Goal: Find specific page/section: Find specific page/section

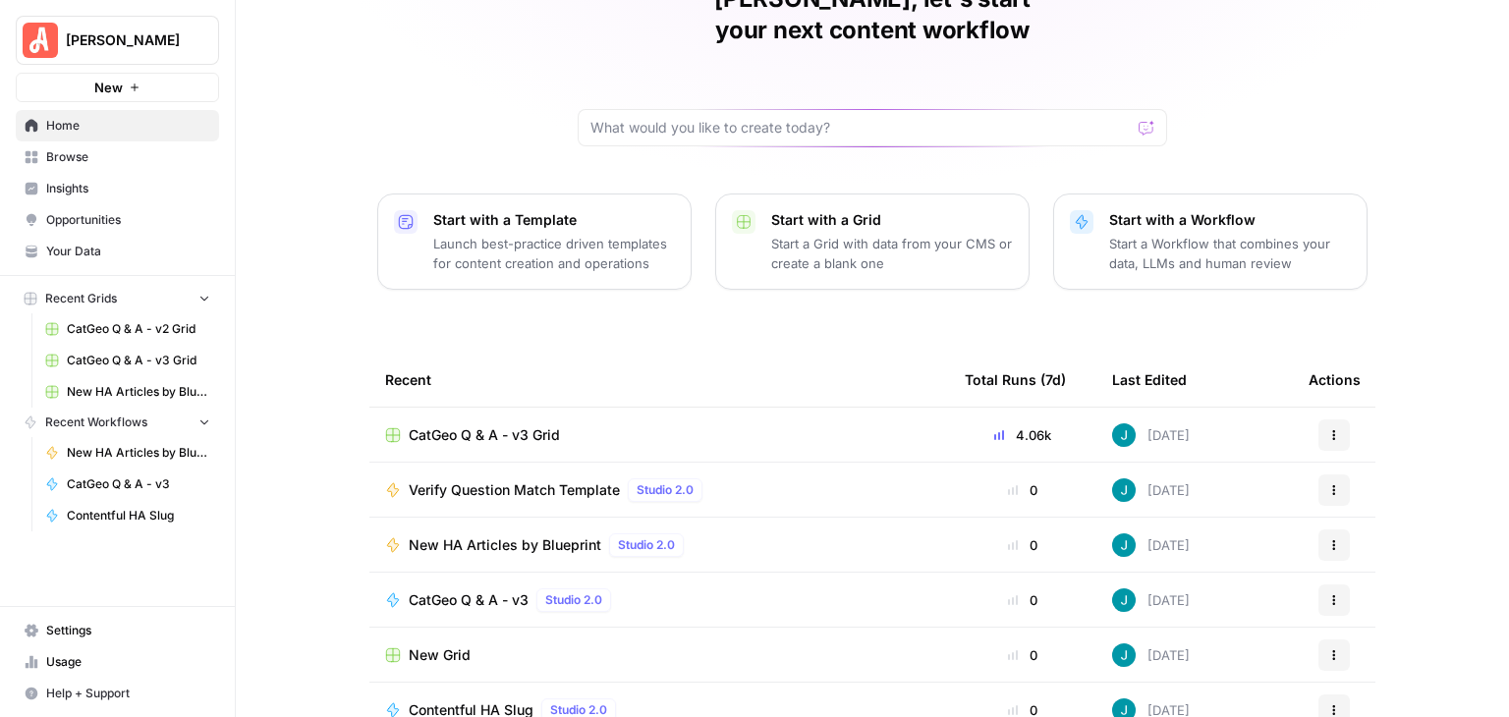
scroll to position [186, 0]
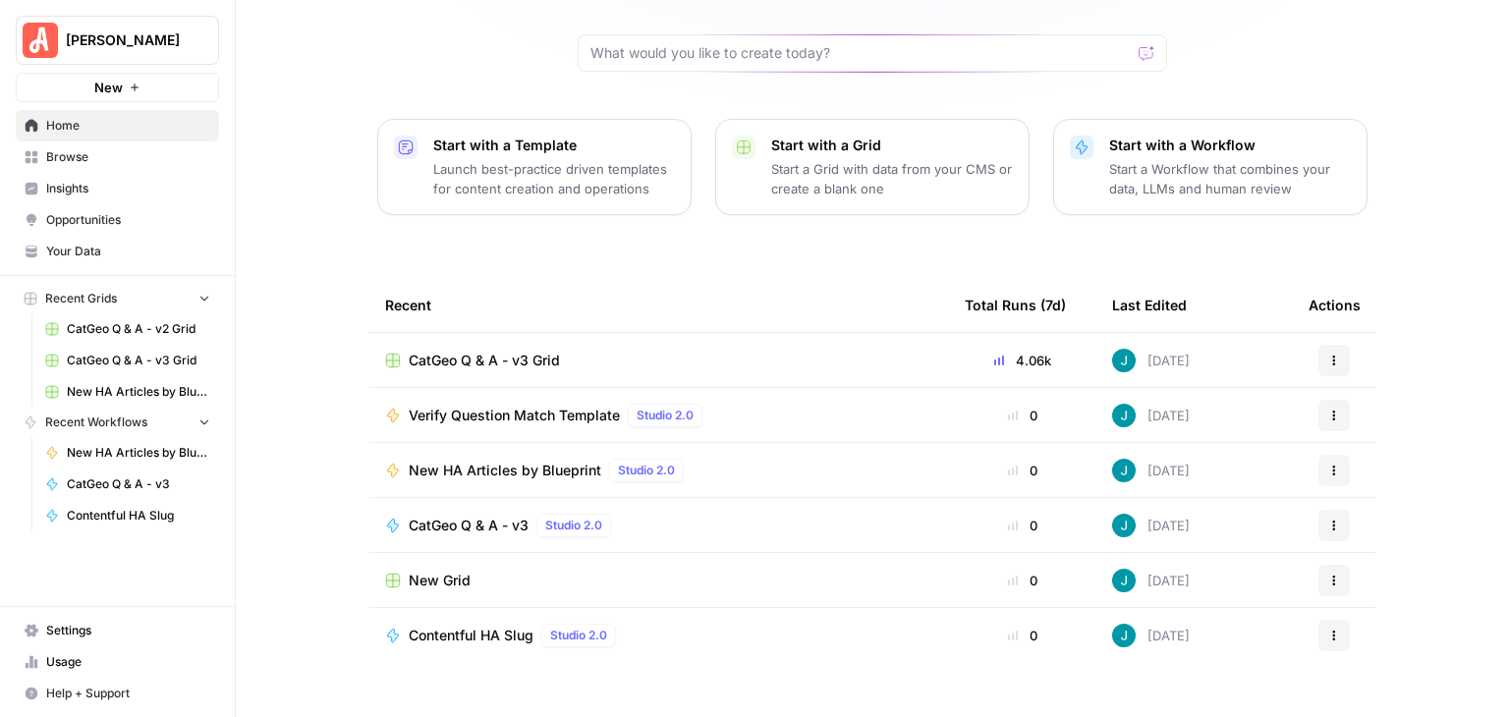
click at [132, 248] on span "Your Data" at bounding box center [128, 252] width 164 height 18
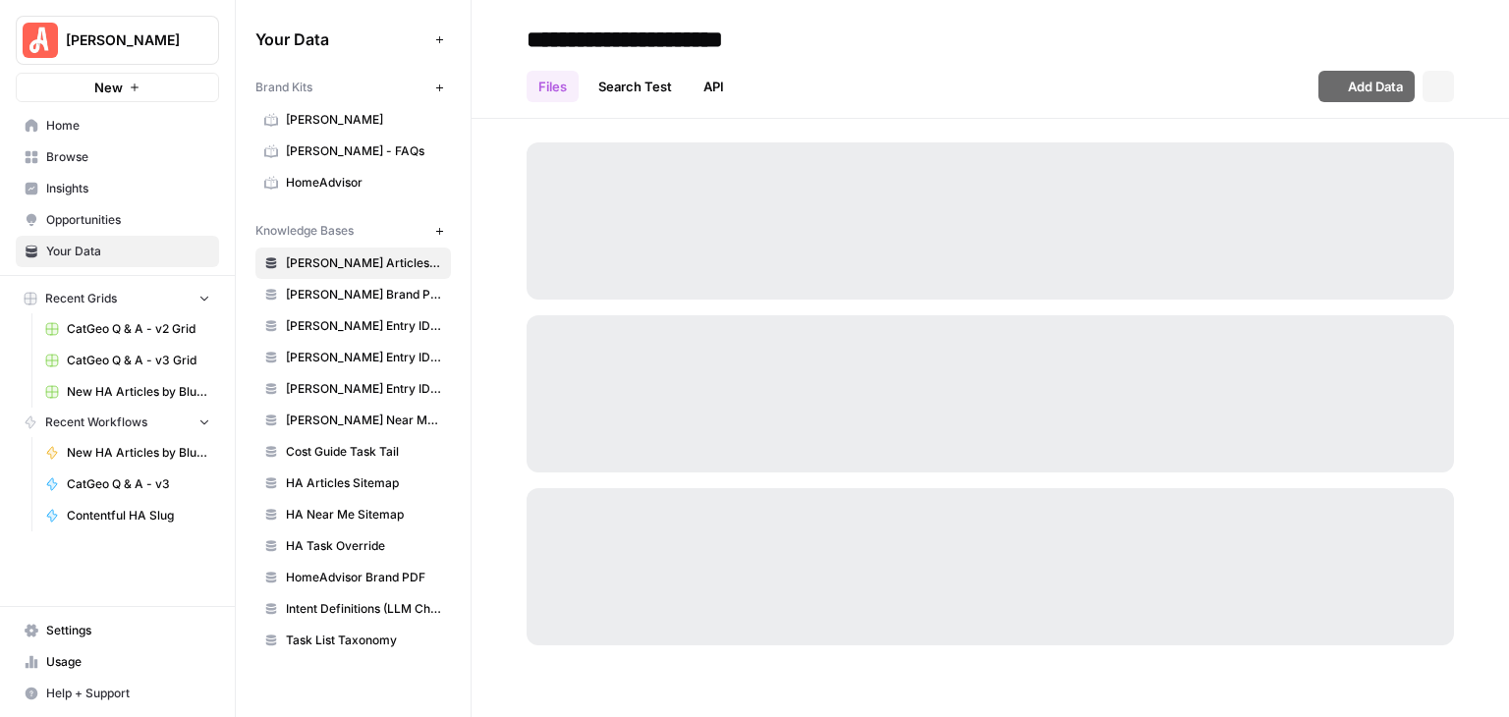
click at [353, 180] on span "HomeAdvisor" at bounding box center [364, 183] width 156 height 18
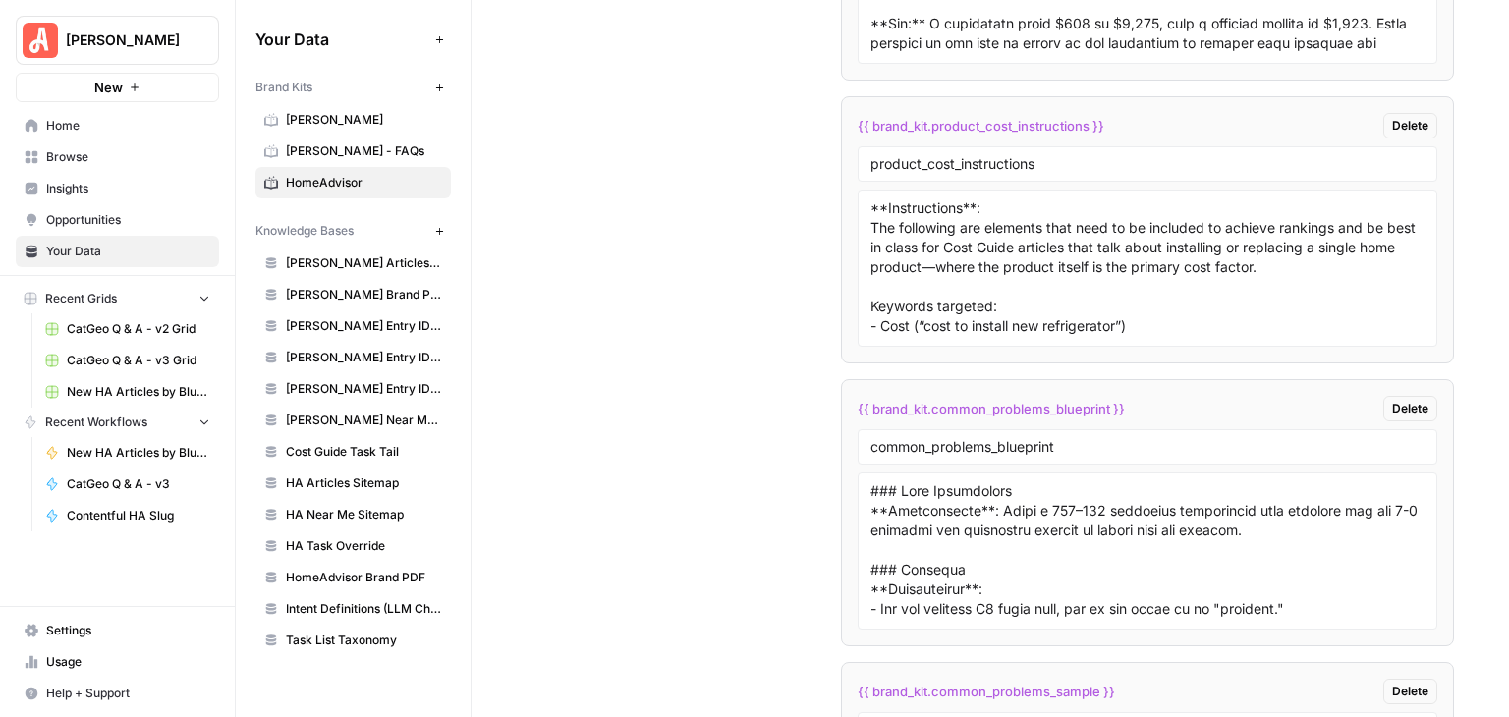
scroll to position [11022, 0]
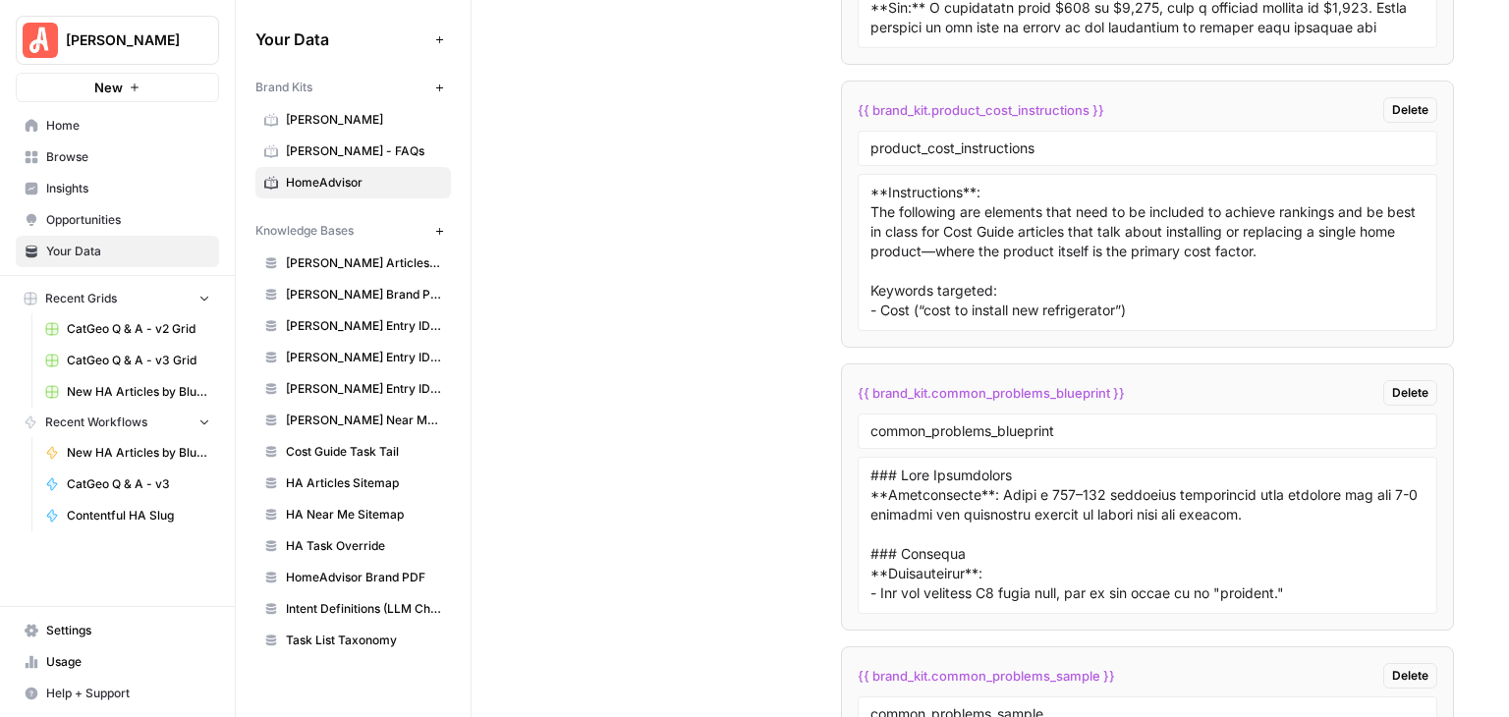
click at [336, 158] on span "[PERSON_NAME] - FAQs" at bounding box center [364, 151] width 156 height 18
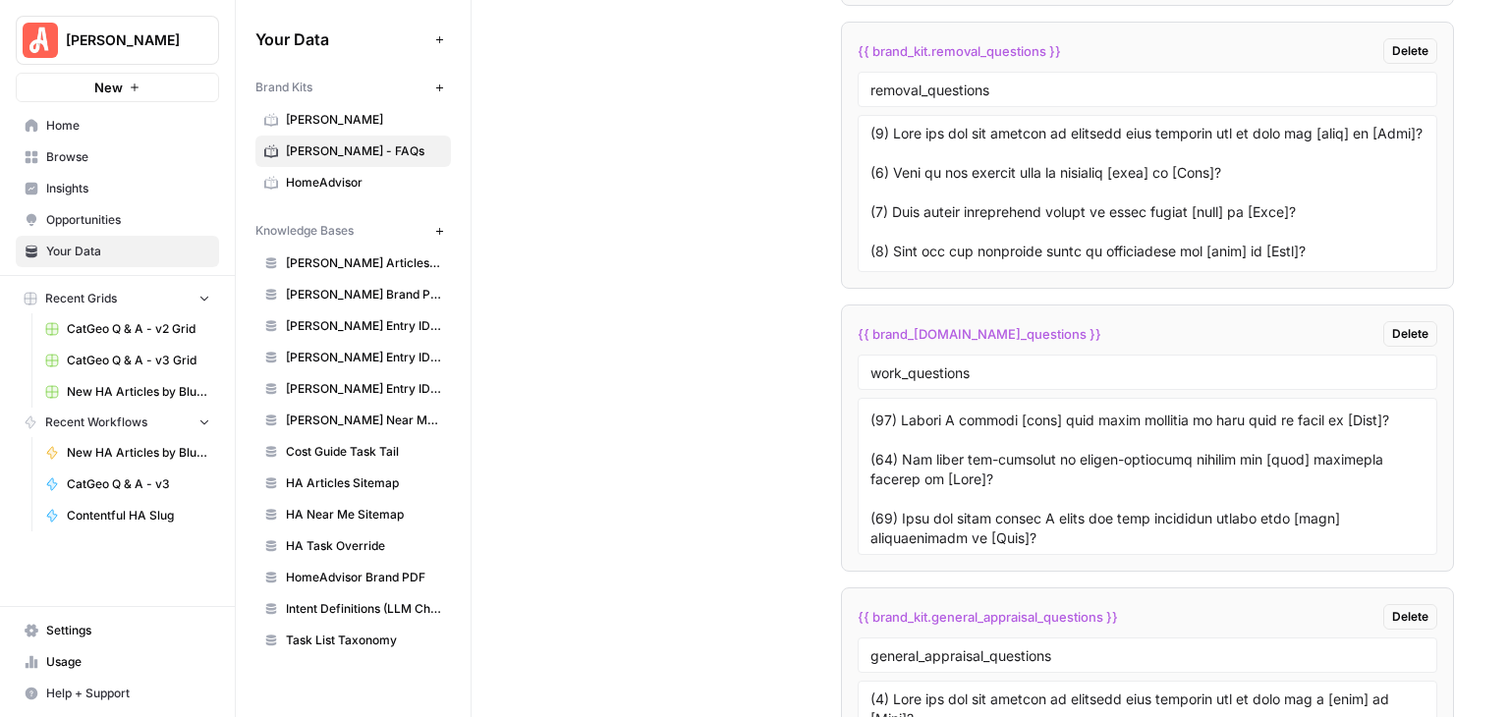
scroll to position [491, 0]
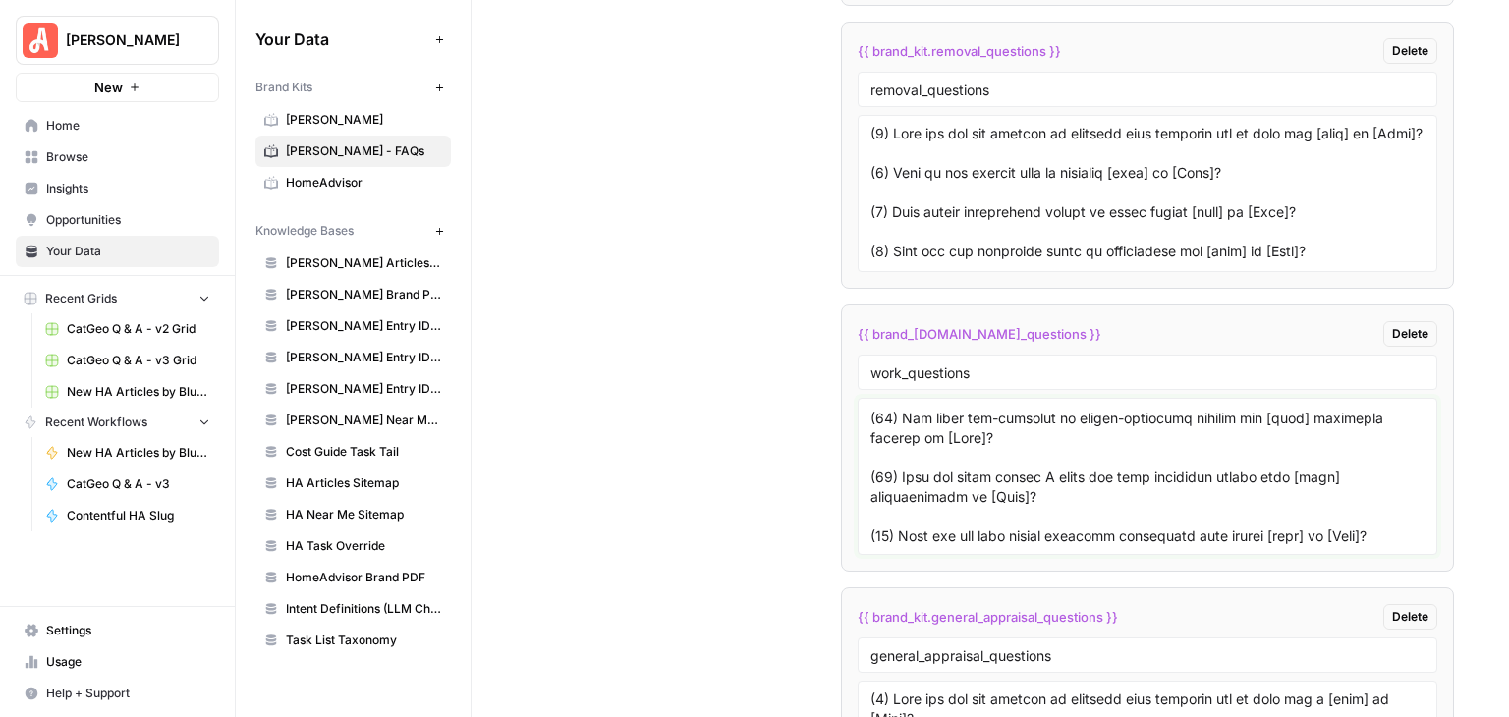
click at [1234, 449] on textarea at bounding box center [1147, 476] width 554 height 139
click at [1222, 447] on textarea "To enrich screen reader interactions, please activate Accessibility in Grammarl…" at bounding box center [1147, 476] width 554 height 139
